Goal: Transaction & Acquisition: Obtain resource

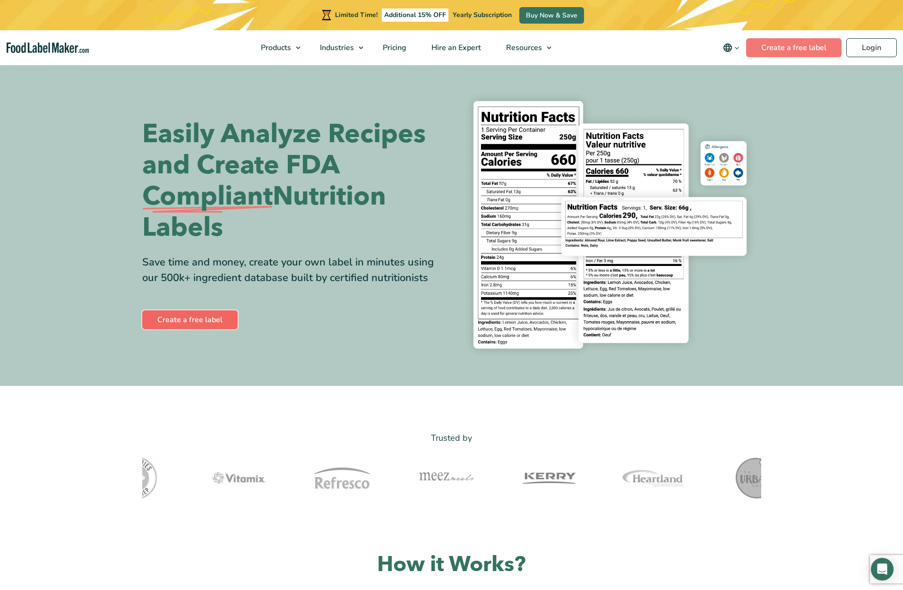
click at [199, 319] on link "Create a free label" at bounding box center [190, 320] width 96 height 19
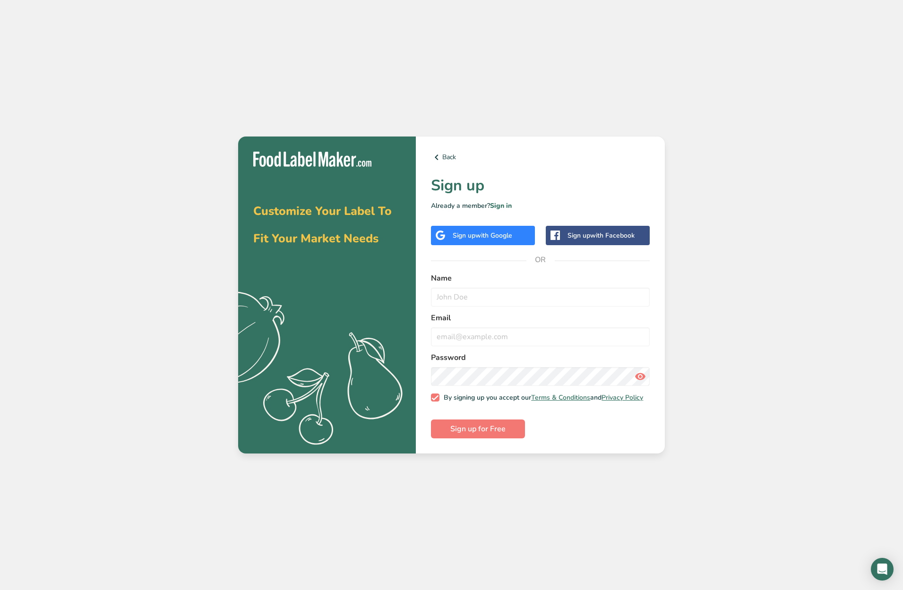
drag, startPoint x: 795, startPoint y: 234, endPoint x: 754, endPoint y: 228, distance: 41.0
click at [795, 233] on div "Customize Your Label To Fit Your Market Needs .a{fill:#f5f3ed;} Back Sign up Al…" at bounding box center [451, 295] width 903 height 590
